Goal: Information Seeking & Learning: Learn about a topic

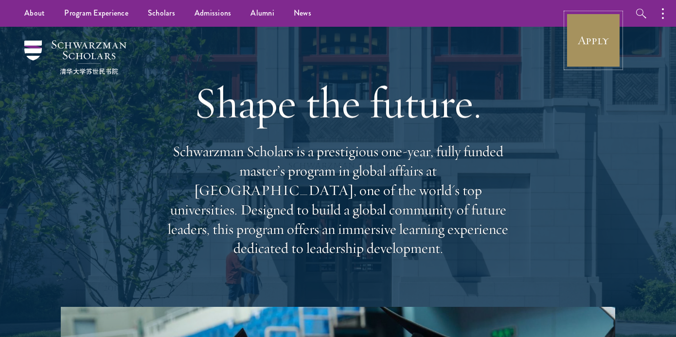
click at [586, 59] on link "Apply" at bounding box center [593, 40] width 54 height 54
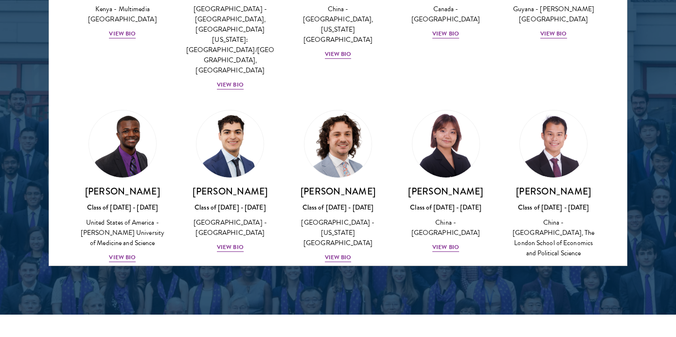
scroll to position [1634, 0]
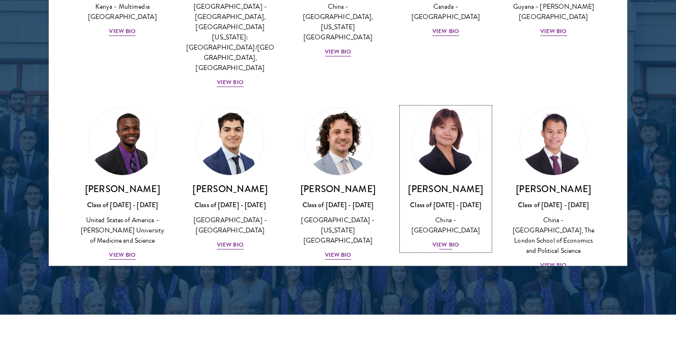
click at [441, 240] on div "View Bio" at bounding box center [445, 244] width 27 height 9
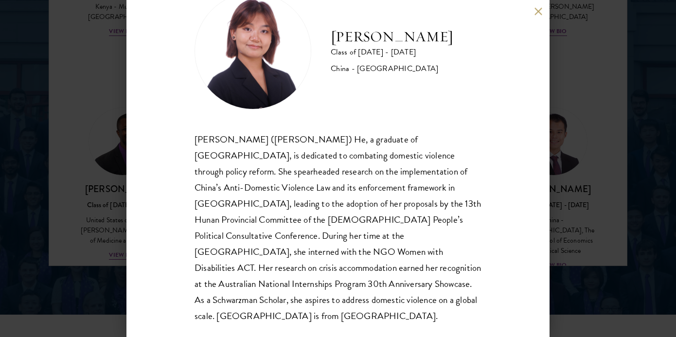
scroll to position [36, 0]
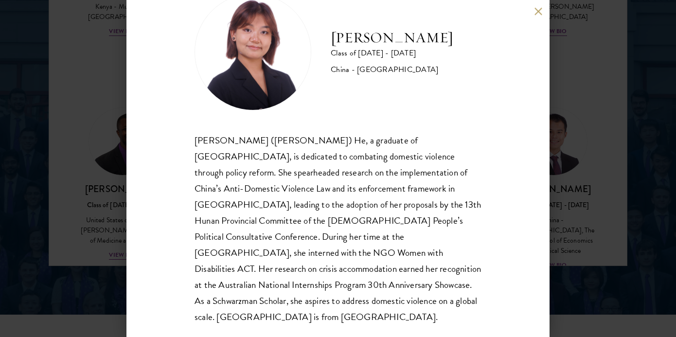
click at [537, 15] on button at bounding box center [538, 11] width 8 height 8
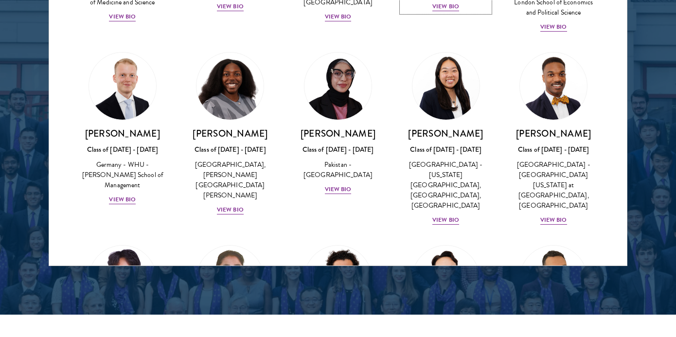
scroll to position [1903, 0]
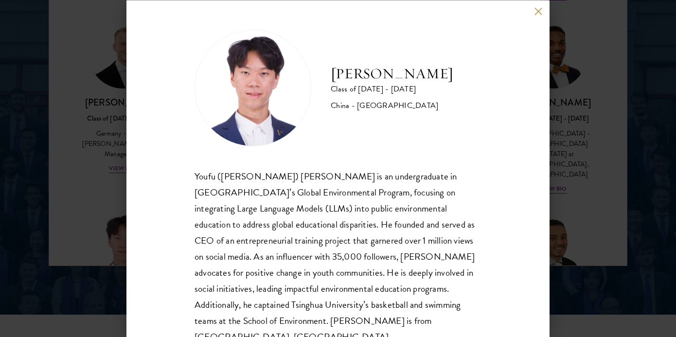
scroll to position [21, 0]
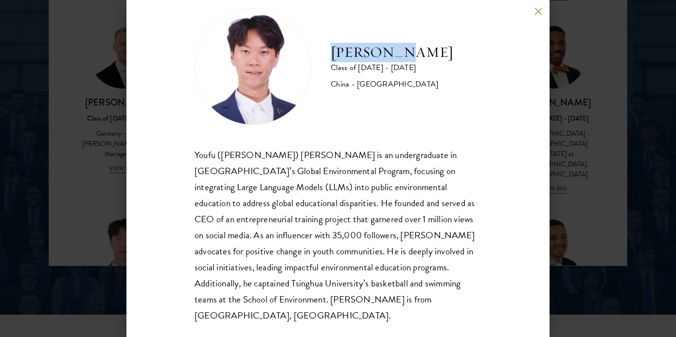
drag, startPoint x: 331, startPoint y: 54, endPoint x: 405, endPoint y: 60, distance: 74.7
click at [405, 60] on h2 "[PERSON_NAME]" at bounding box center [392, 52] width 123 height 19
copy h2 "[PERSON_NAME]"
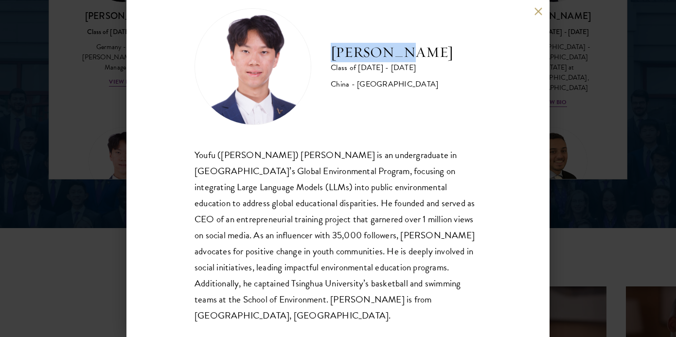
scroll to position [1399, 0]
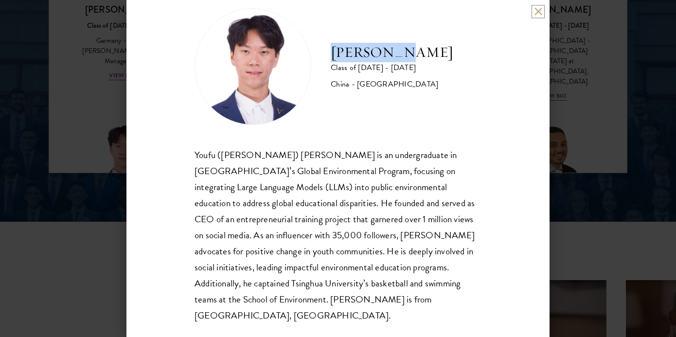
click at [542, 9] on button at bounding box center [538, 11] width 8 height 8
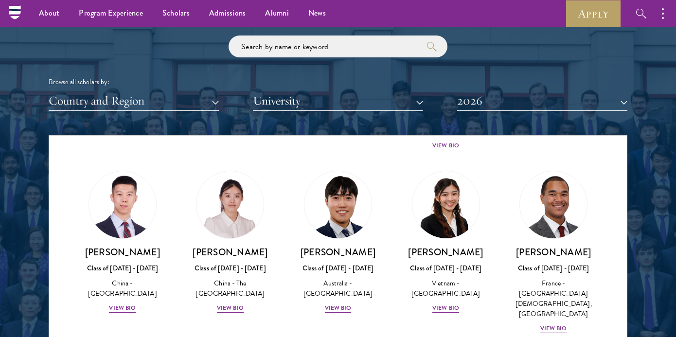
scroll to position [2833, 0]
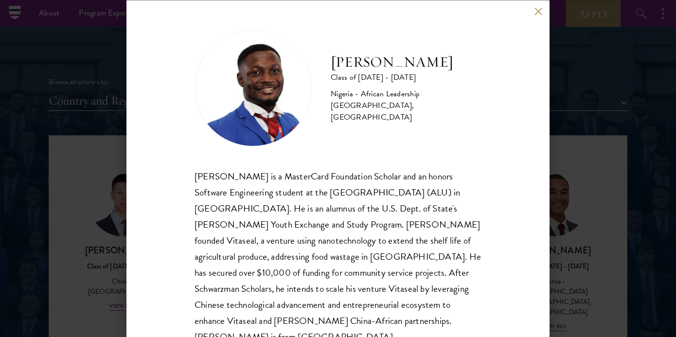
scroll to position [21, 0]
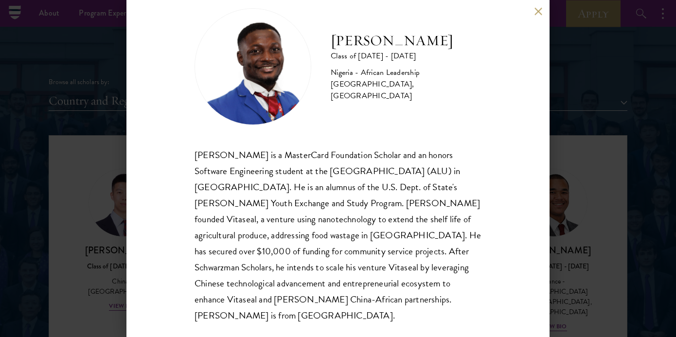
click at [540, 11] on button at bounding box center [538, 11] width 8 height 8
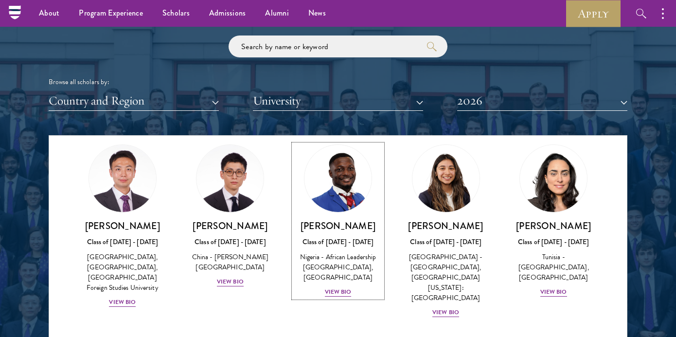
scroll to position [2970, 0]
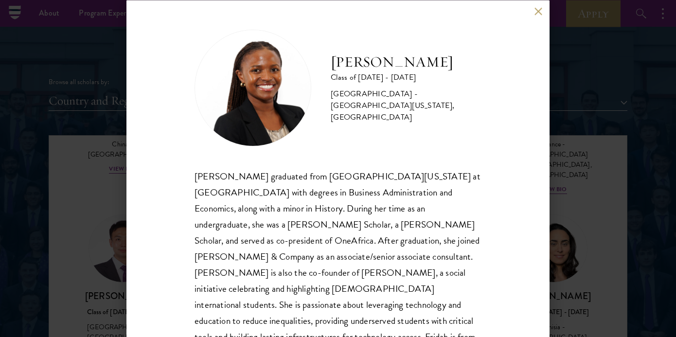
scroll to position [21, 0]
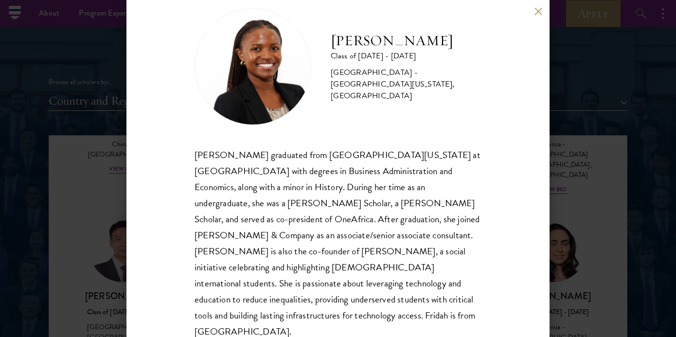
click at [540, 12] on button at bounding box center [538, 11] width 8 height 8
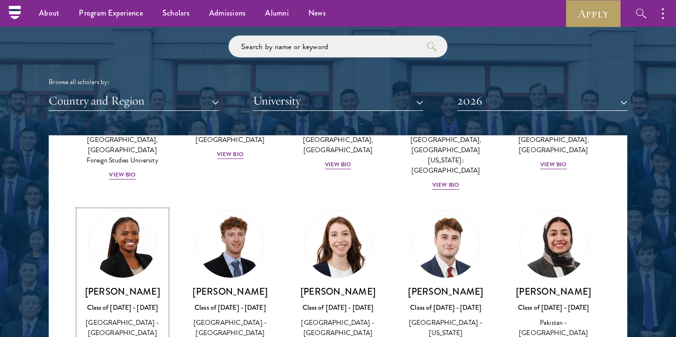
scroll to position [3168, 0]
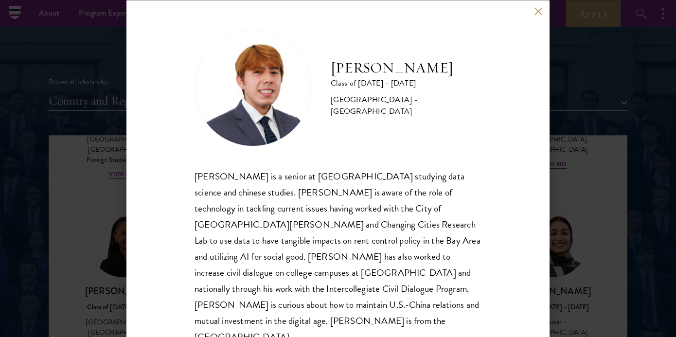
scroll to position [5, 0]
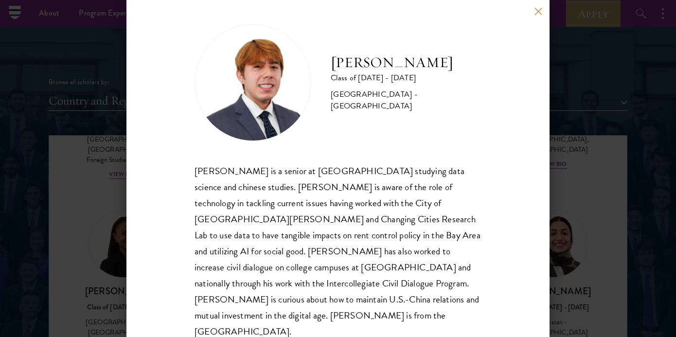
click at [538, 12] on button at bounding box center [538, 11] width 8 height 8
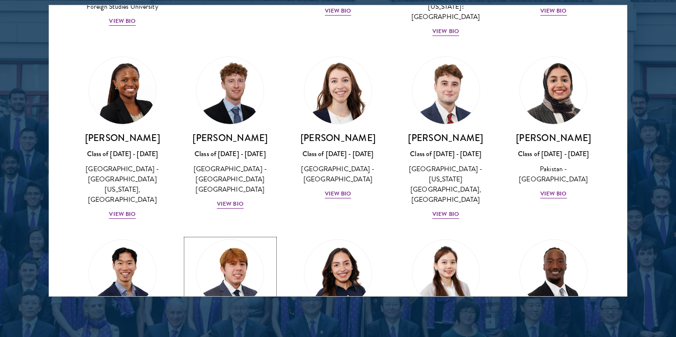
scroll to position [3141, 0]
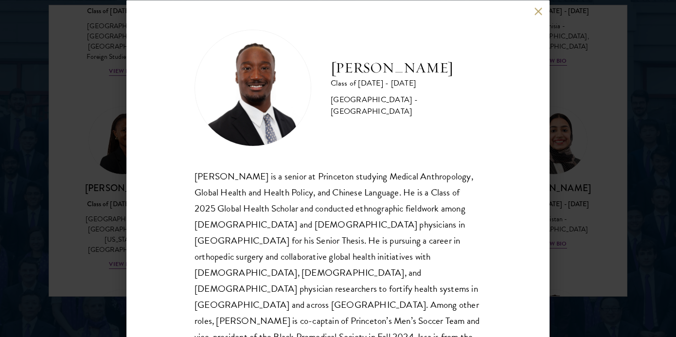
scroll to position [5, 0]
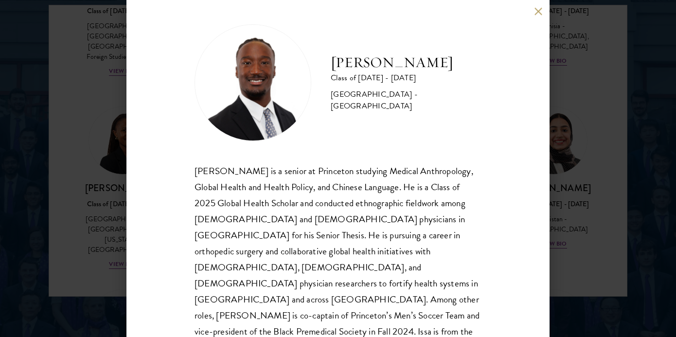
click at [533, 13] on div "[PERSON_NAME] Class of [DATE] - [DATE] [GEOGRAPHIC_DATA] - [GEOGRAPHIC_DATA] [P…" at bounding box center [337, 168] width 423 height 337
click at [539, 13] on button at bounding box center [538, 11] width 8 height 8
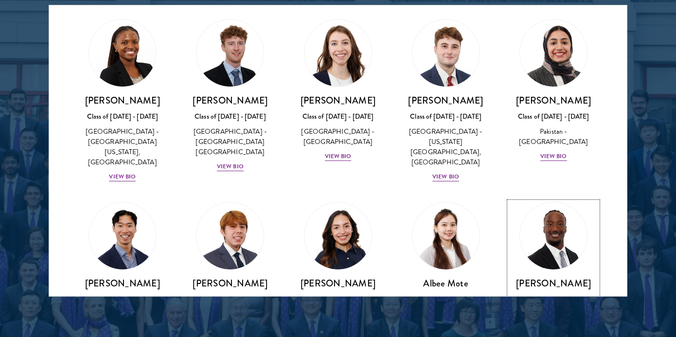
scroll to position [3228, 0]
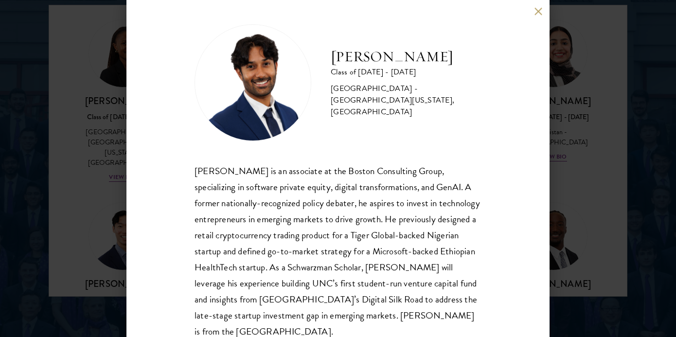
scroll to position [21, 0]
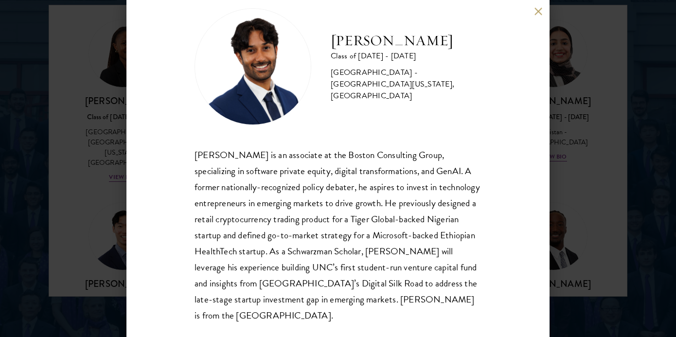
click at [540, 12] on button at bounding box center [538, 11] width 8 height 8
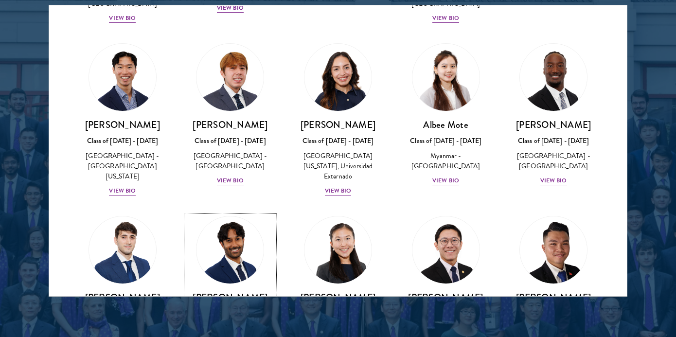
scroll to position [3416, 0]
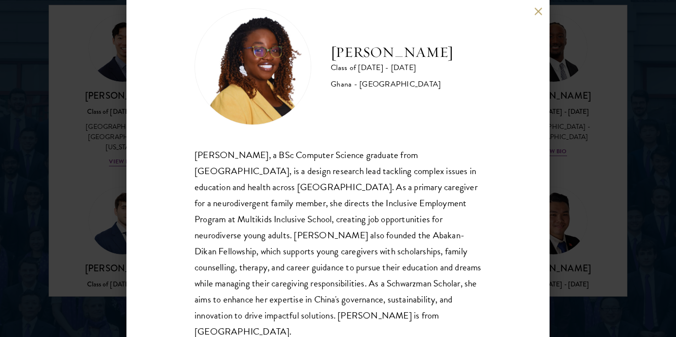
scroll to position [37, 0]
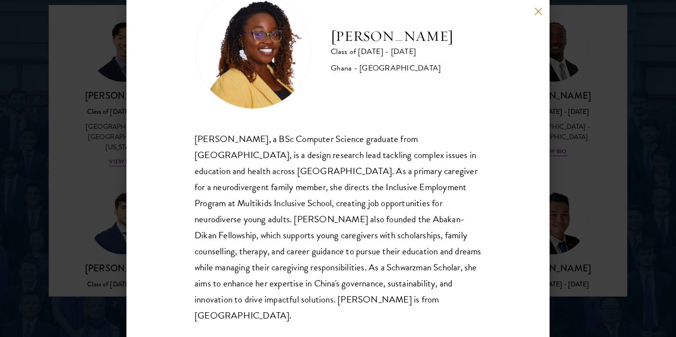
click at [537, 13] on button at bounding box center [538, 11] width 8 height 8
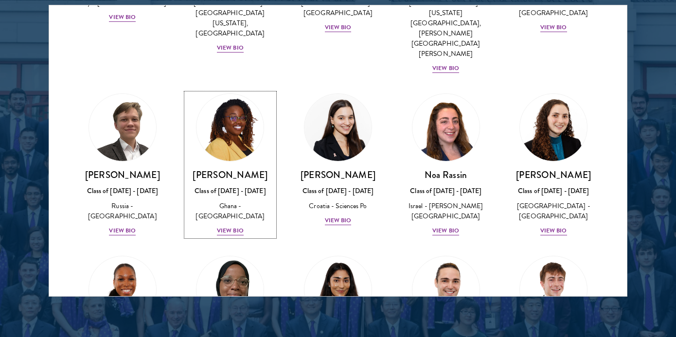
scroll to position [3753, 0]
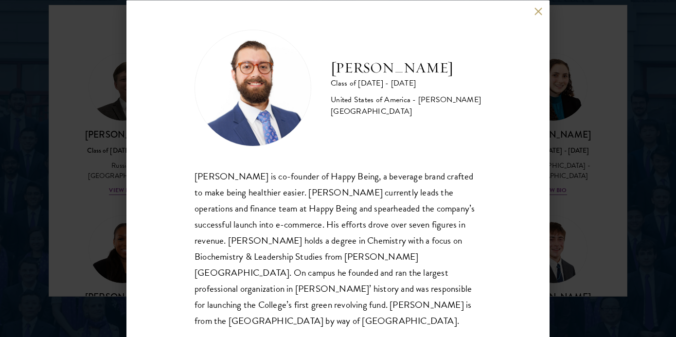
scroll to position [5, 0]
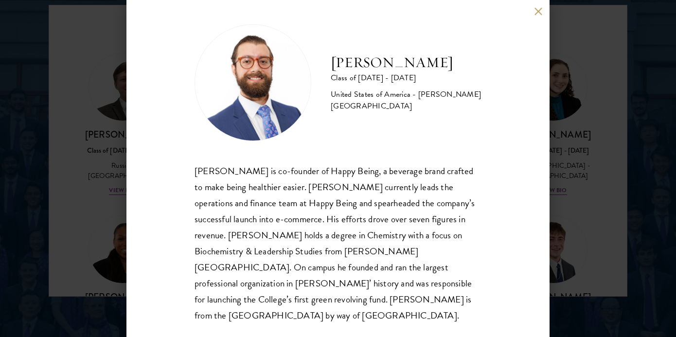
click at [540, 10] on button at bounding box center [538, 11] width 8 height 8
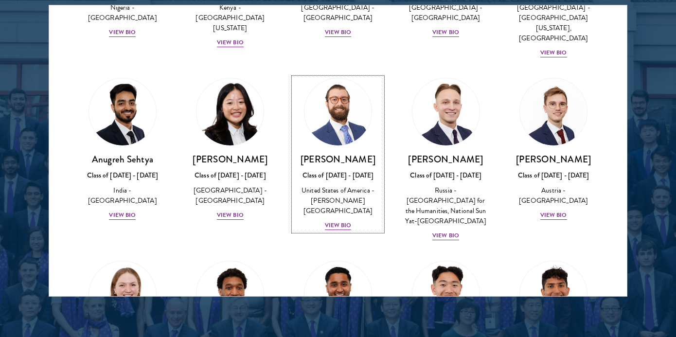
scroll to position [4094, 0]
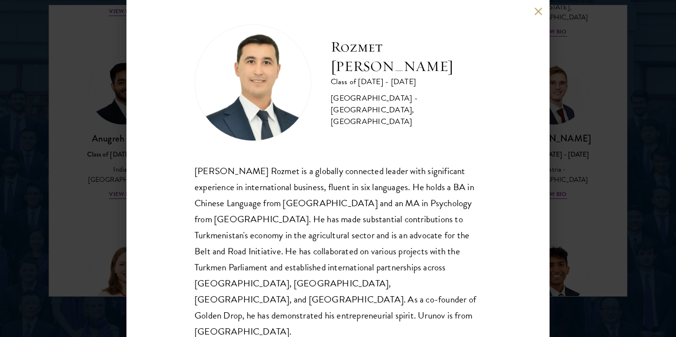
scroll to position [1302, 0]
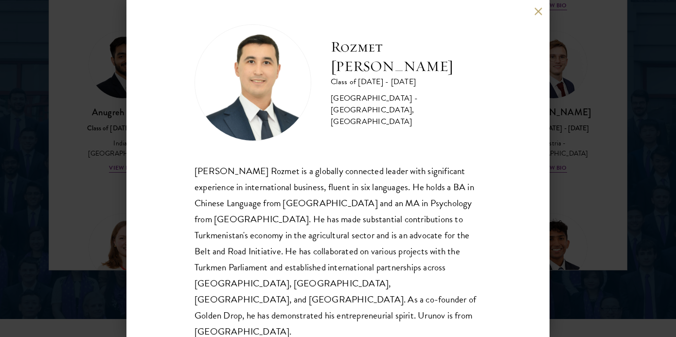
click at [536, 14] on button at bounding box center [538, 11] width 8 height 8
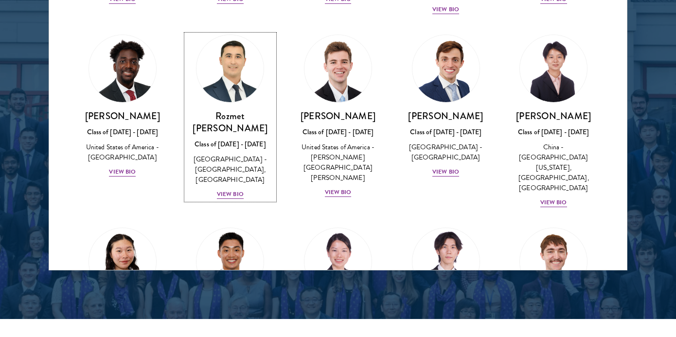
scroll to position [4510, 0]
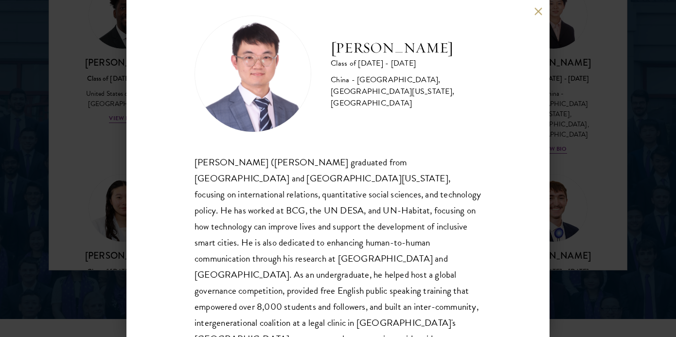
scroll to position [37, 0]
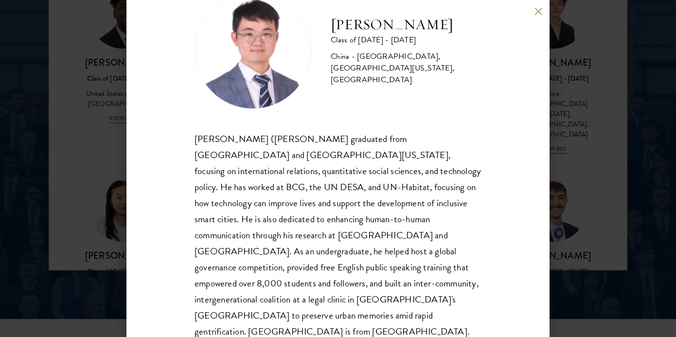
click at [541, 17] on div "[PERSON_NAME] Class of [DATE] - [DATE] [GEOGRAPHIC_DATA] - [GEOGRAPHIC_DATA], […" at bounding box center [337, 168] width 423 height 337
click at [541, 14] on button at bounding box center [538, 11] width 8 height 8
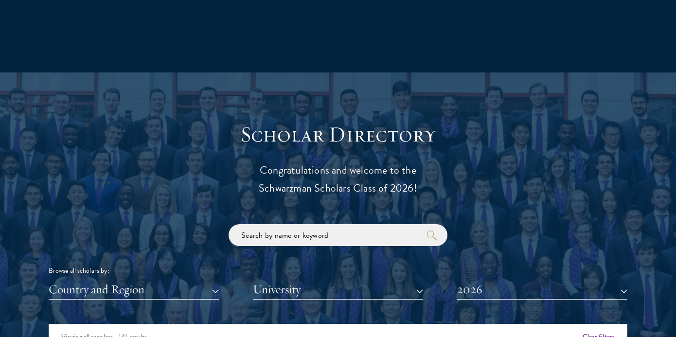
scroll to position [1036, 0]
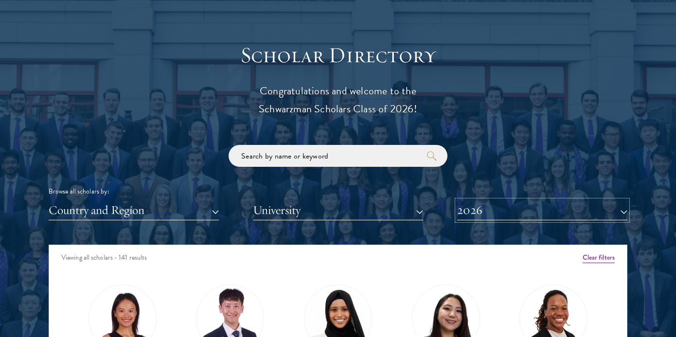
click at [529, 214] on button "2026" at bounding box center [542, 210] width 170 height 20
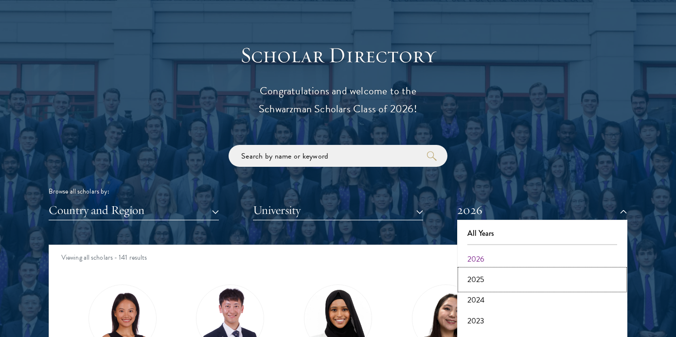
click at [484, 276] on button "2025" at bounding box center [542, 279] width 164 height 20
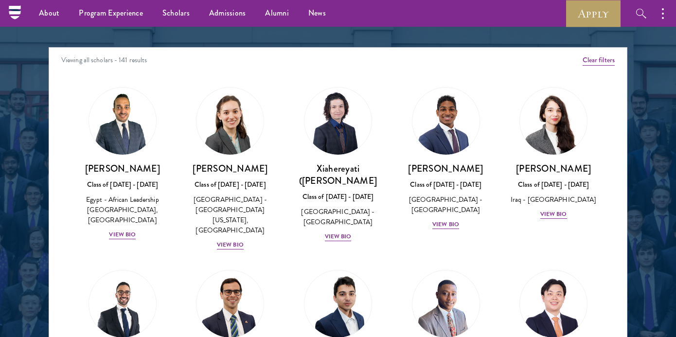
scroll to position [1233, 0]
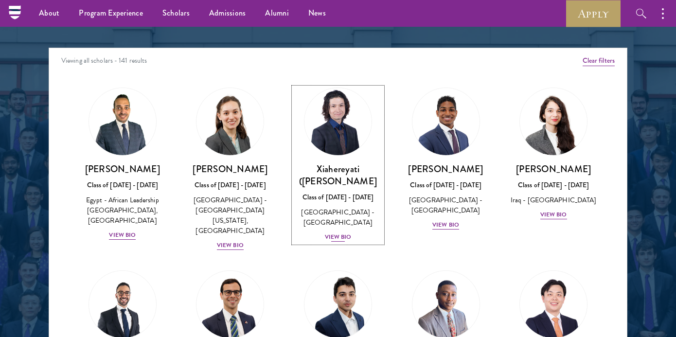
click at [343, 232] on div "View Bio" at bounding box center [338, 236] width 27 height 9
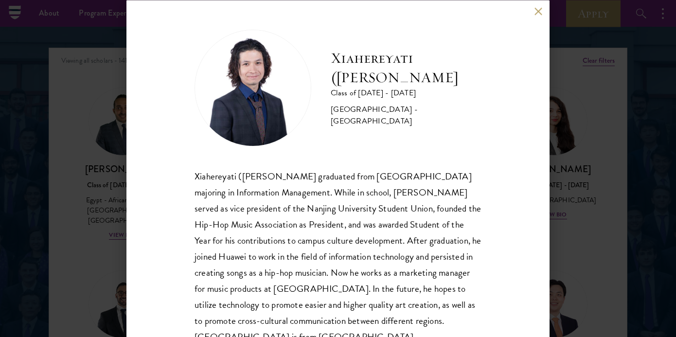
scroll to position [21, 0]
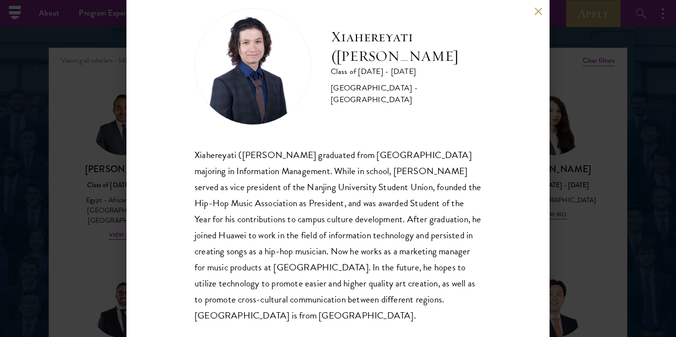
click at [539, 15] on button at bounding box center [538, 11] width 8 height 8
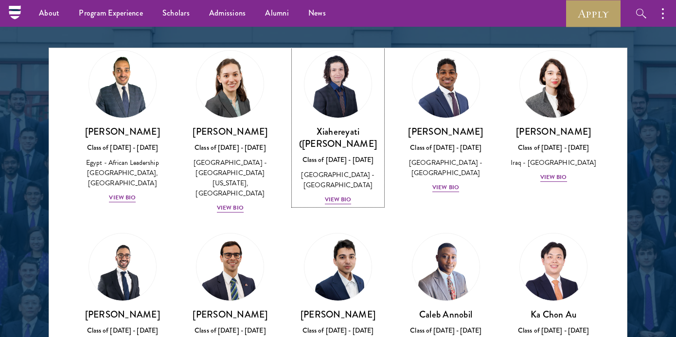
scroll to position [31, 0]
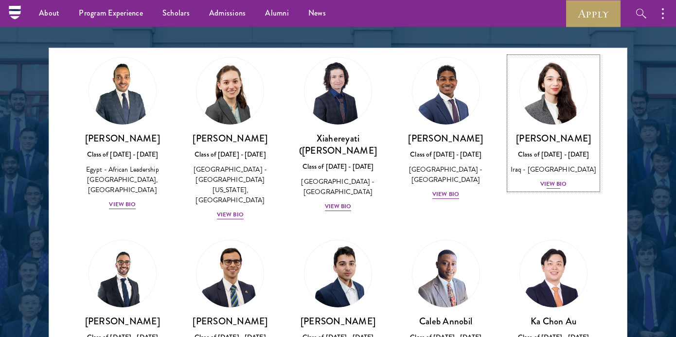
click at [563, 184] on div "View Bio" at bounding box center [553, 183] width 27 height 9
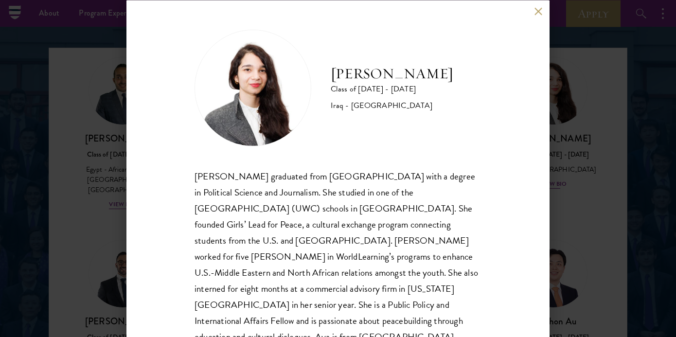
scroll to position [21, 0]
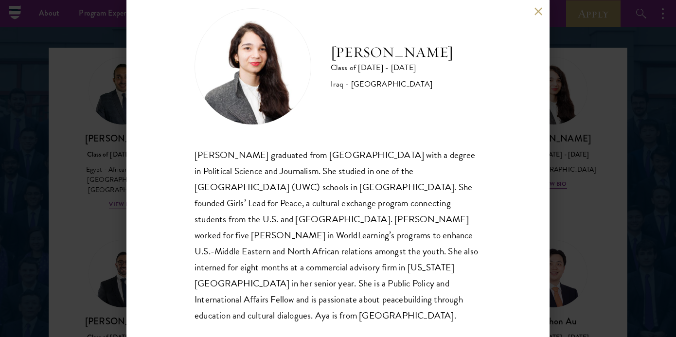
click at [548, 18] on div "[PERSON_NAME] Class of [DATE] - [DATE] [GEOGRAPHIC_DATA] - [GEOGRAPHIC_DATA] [P…" at bounding box center [337, 168] width 423 height 337
click at [543, 17] on div "[PERSON_NAME] Class of [DATE] - [DATE] [GEOGRAPHIC_DATA] - [GEOGRAPHIC_DATA] [P…" at bounding box center [337, 168] width 423 height 337
click at [540, 14] on button at bounding box center [538, 11] width 8 height 8
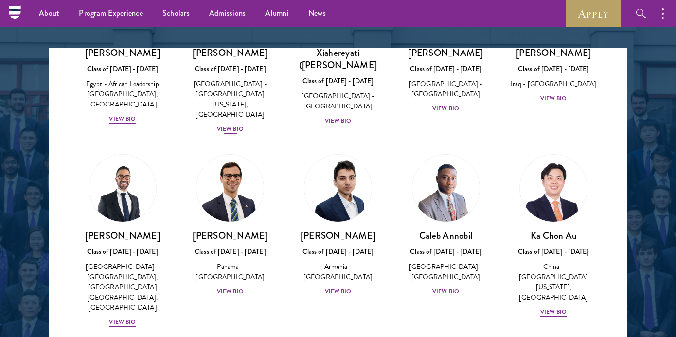
scroll to position [118, 0]
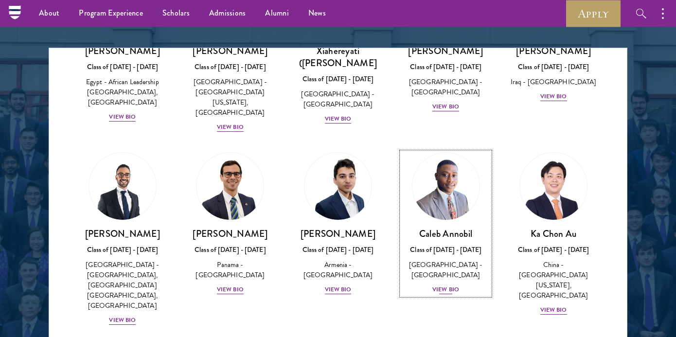
click at [431, 245] on div "Class of [DATE] - [DATE]" at bounding box center [446, 250] width 89 height 10
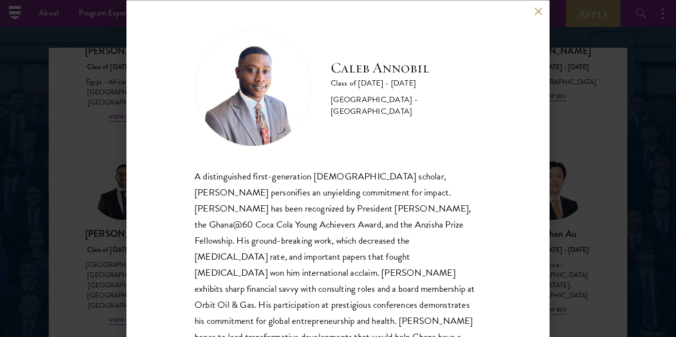
click at [539, 13] on button at bounding box center [538, 11] width 8 height 8
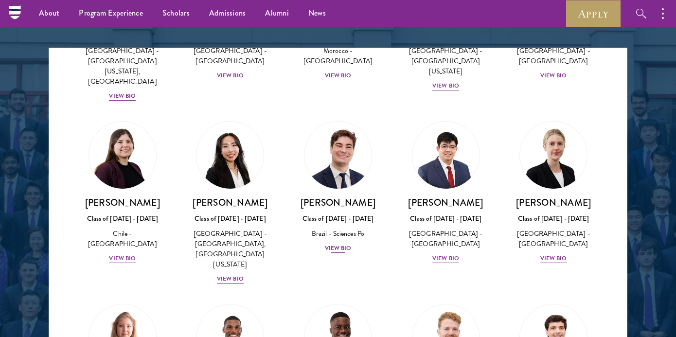
scroll to position [526, 0]
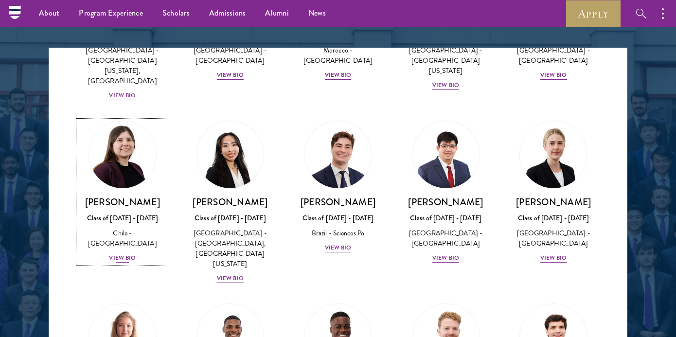
click at [136, 196] on h3 "[PERSON_NAME]" at bounding box center [122, 202] width 89 height 12
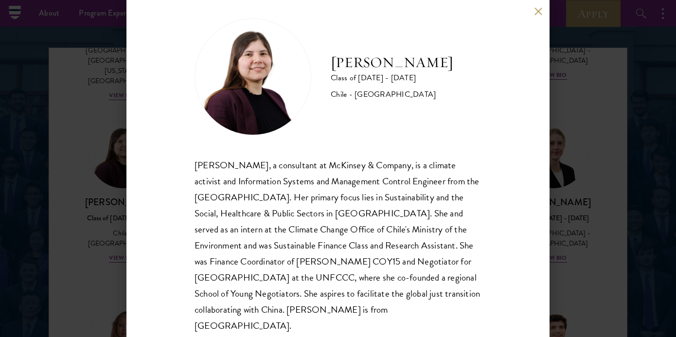
scroll to position [21, 0]
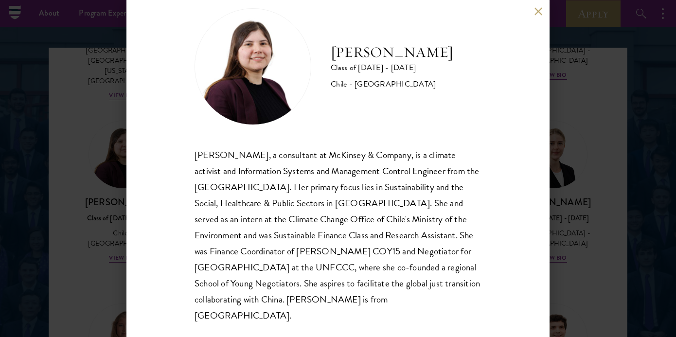
click at [536, 13] on button at bounding box center [538, 11] width 8 height 8
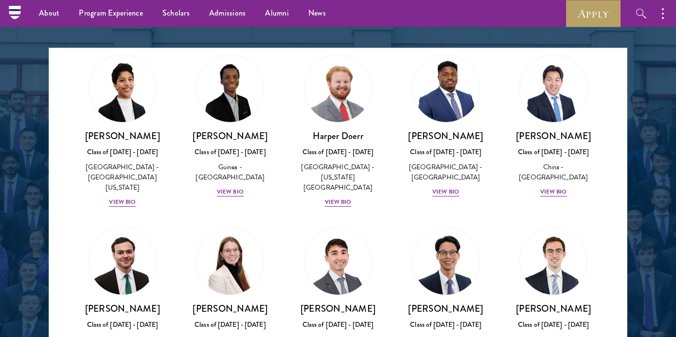
scroll to position [959, 0]
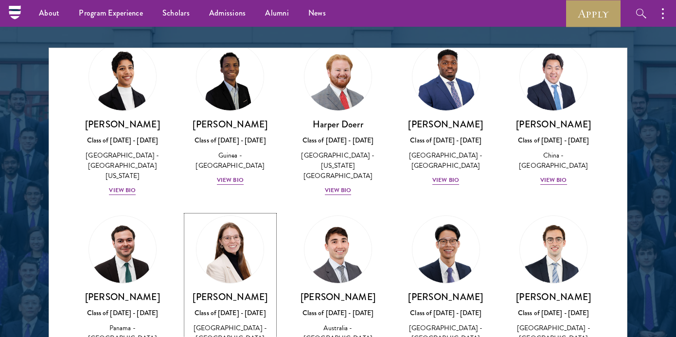
click at [253, 291] on h3 "[PERSON_NAME]" at bounding box center [230, 297] width 89 height 12
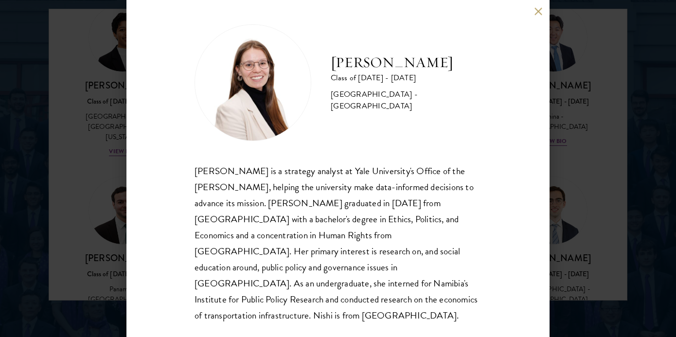
scroll to position [1272, 0]
click at [537, 12] on button at bounding box center [538, 11] width 8 height 8
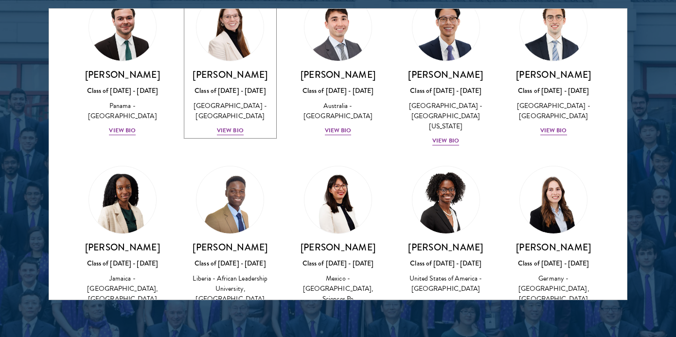
scroll to position [1148, 0]
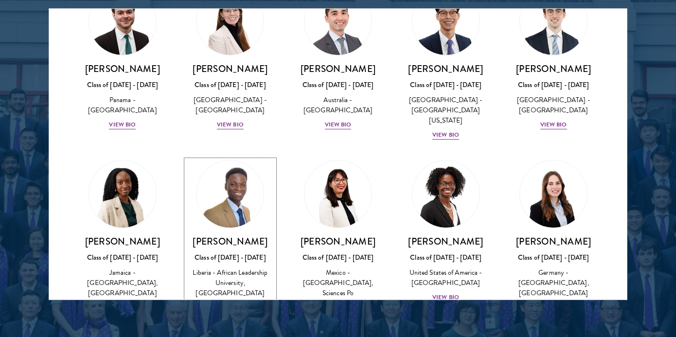
click at [221, 157] on img at bounding box center [230, 194] width 74 height 74
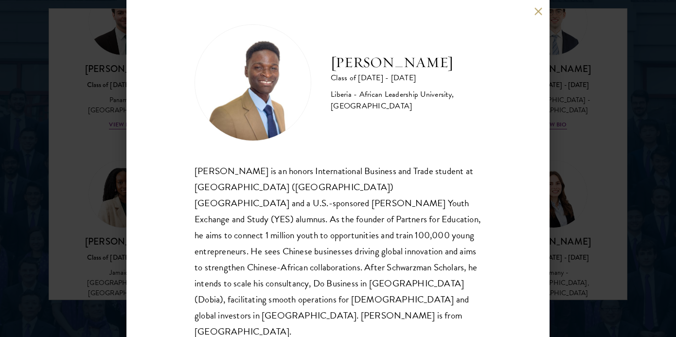
scroll to position [1273, 0]
click at [542, 13] on button at bounding box center [538, 11] width 8 height 8
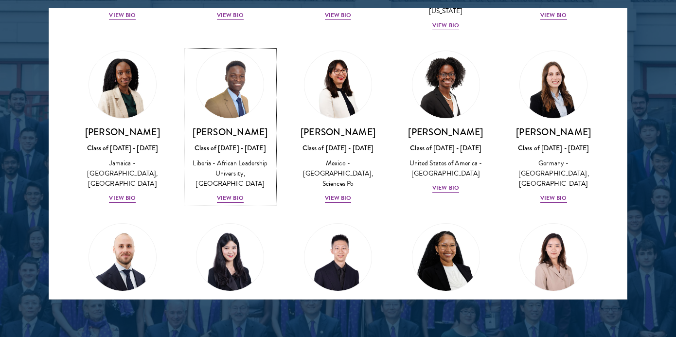
scroll to position [1288, 0]
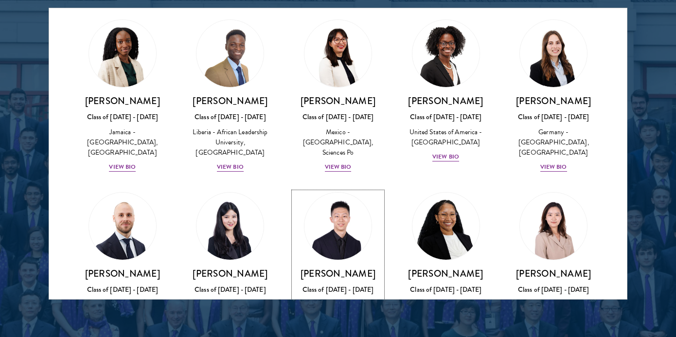
click at [341, 285] on div "Class of [DATE] - [DATE]" at bounding box center [338, 290] width 89 height 10
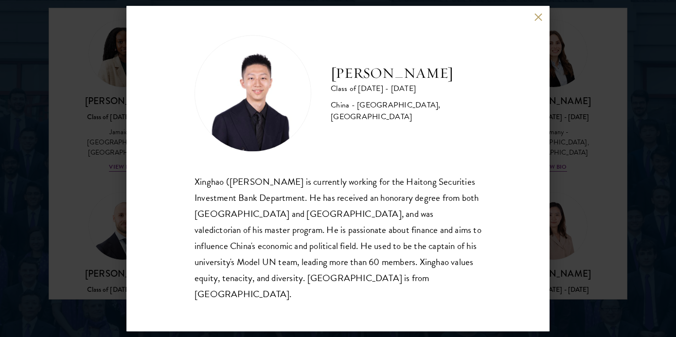
scroll to position [1292, 0]
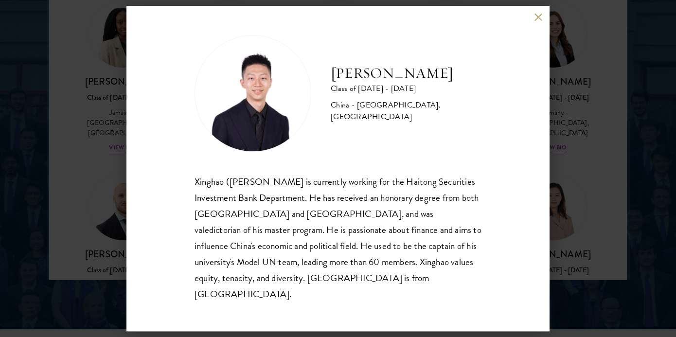
click at [540, 21] on button at bounding box center [538, 17] width 8 height 8
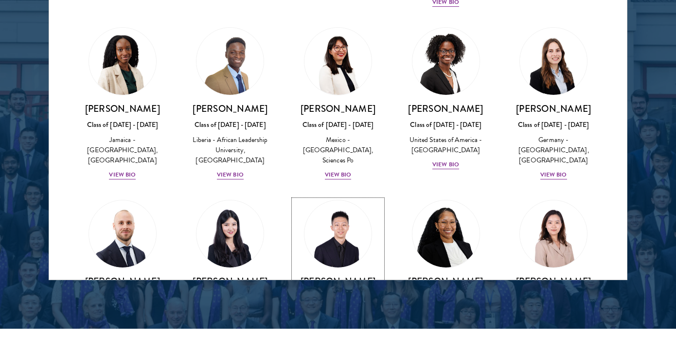
scroll to position [1212, 0]
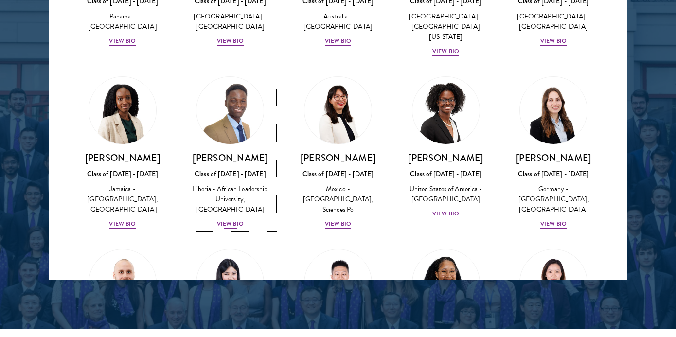
click at [236, 219] on div "View Bio" at bounding box center [230, 223] width 27 height 9
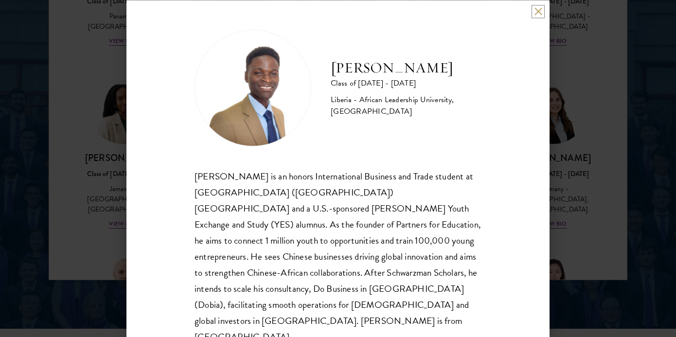
click at [536, 14] on button at bounding box center [538, 11] width 8 height 8
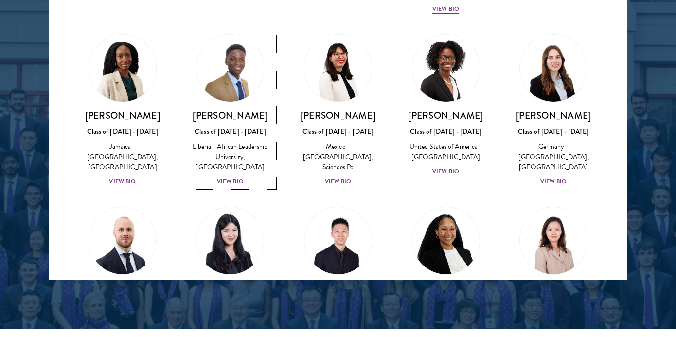
scroll to position [1310, 0]
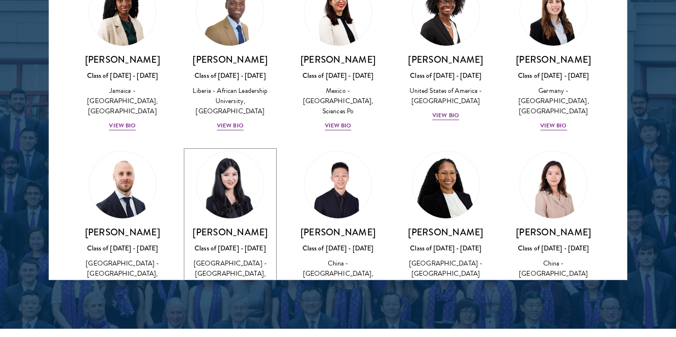
click at [235, 294] on div "View Bio" at bounding box center [230, 298] width 27 height 9
